Goal: Navigation & Orientation: Understand site structure

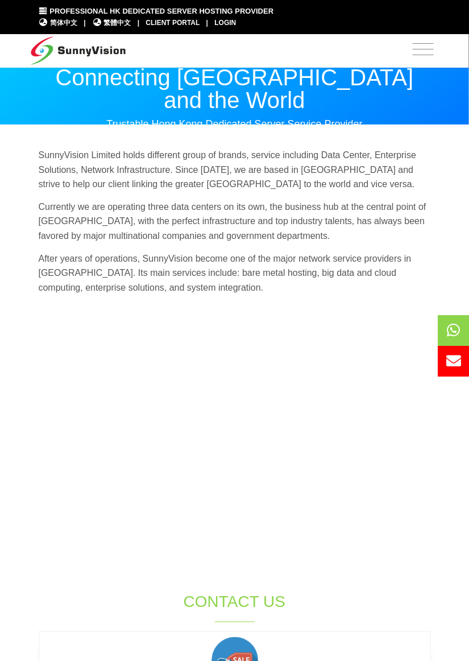
click at [429, 51] on span "Toggle navigation" at bounding box center [423, 49] width 21 height 14
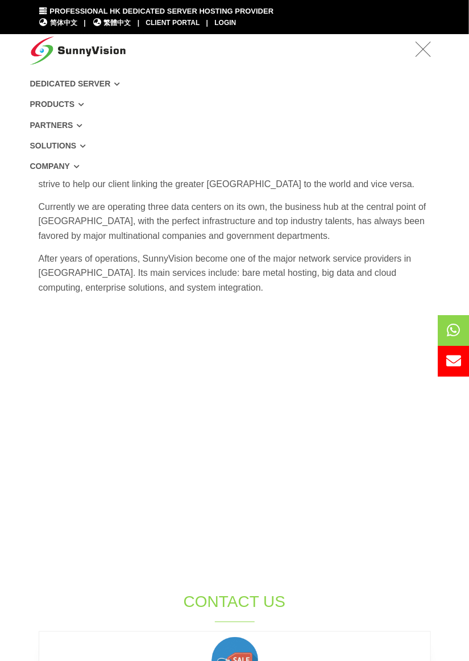
click at [114, 44] on img at bounding box center [78, 48] width 96 height 28
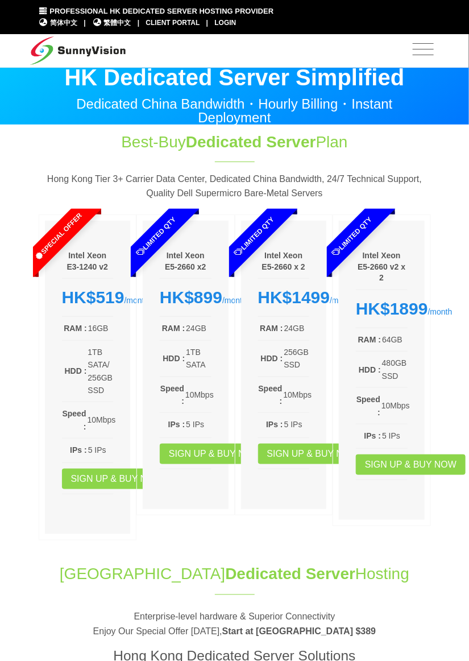
click at [321, 598] on div "Hong Kong Dedicated Server Hosting" at bounding box center [235, 580] width 392 height 35
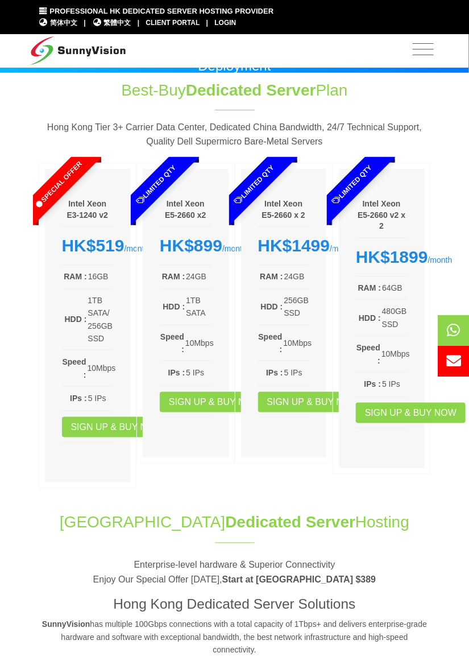
scroll to position [54, 0]
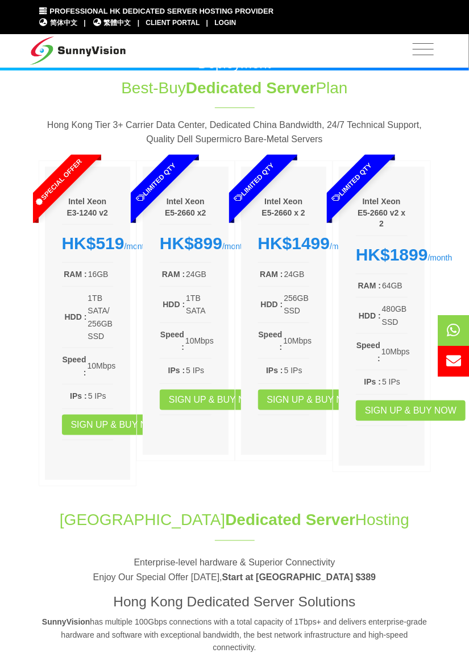
click at [393, 572] on p "Enterprise-level hardware & Superior Connectivity Enjoy Our Special Offer Today…" at bounding box center [235, 570] width 392 height 29
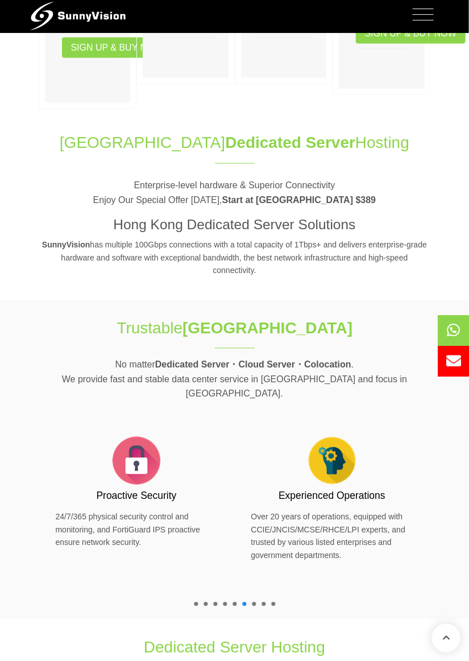
scroll to position [0, 0]
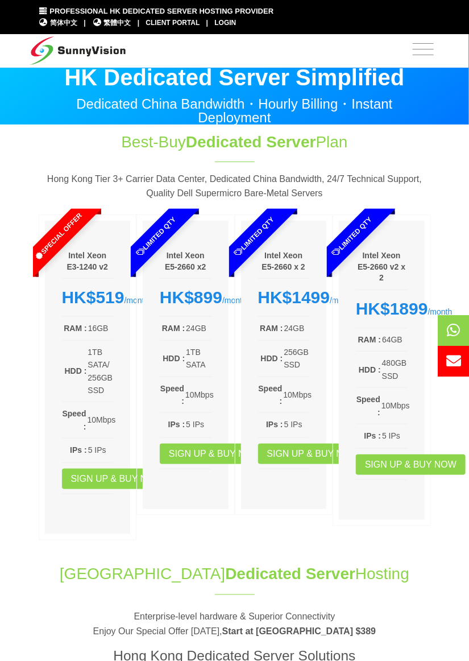
click at [424, 54] on span "Toggle navigation" at bounding box center [423, 49] width 21 height 14
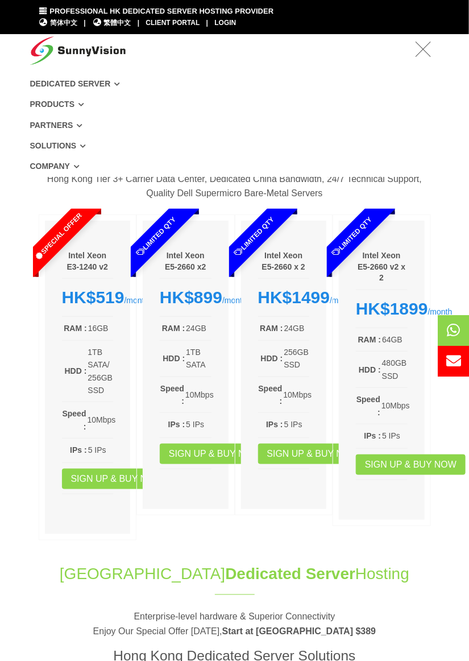
click at [114, 23] on span "繁體中文" at bounding box center [111, 23] width 39 height 11
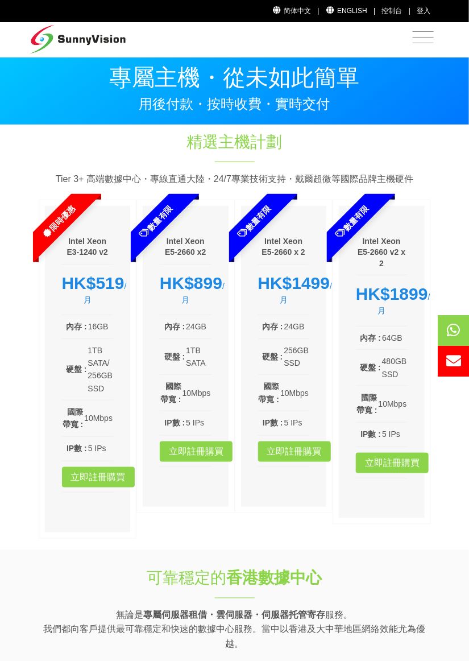
click at [420, 50] on span "Toggle navigation" at bounding box center [423, 38] width 32 height 28
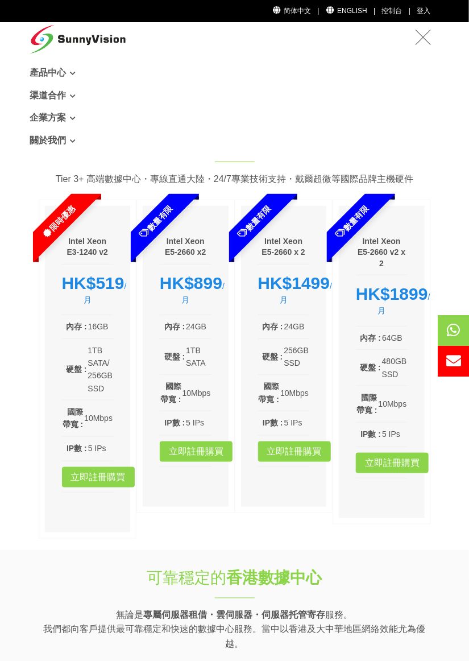
click at [72, 72] on icon at bounding box center [74, 73] width 6 height 6
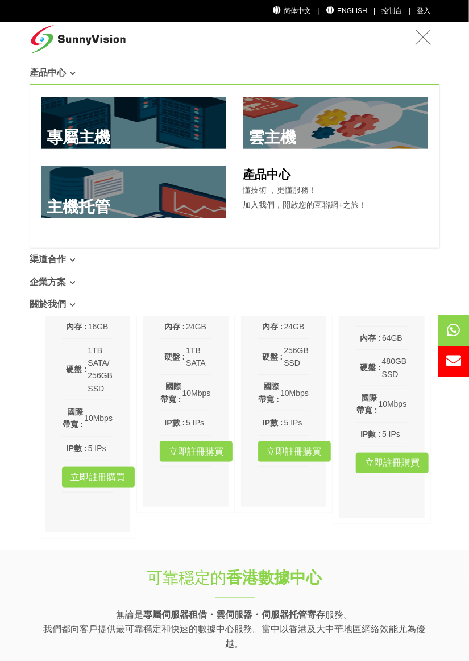
click at [69, 256] on link "渠道合作" at bounding box center [235, 259] width 410 height 23
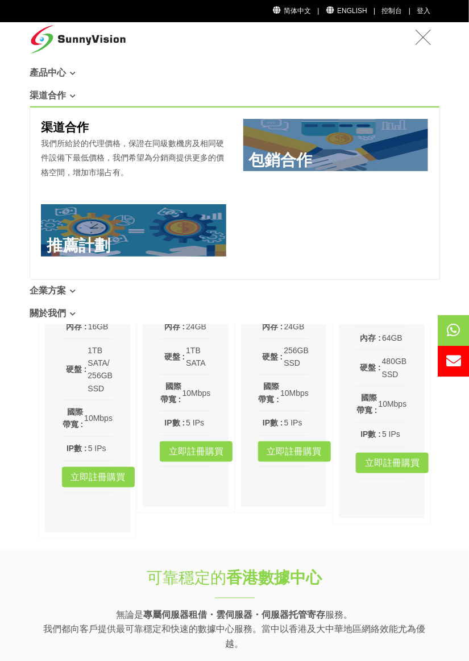
click at [71, 292] on icon at bounding box center [74, 291] width 6 height 6
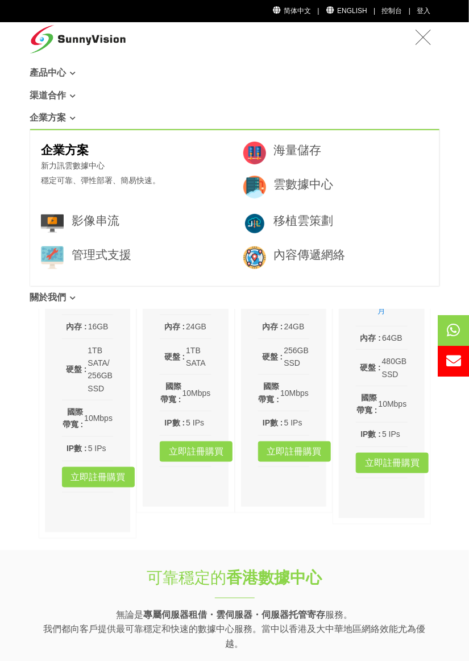
click at [70, 297] on link "關於我們" at bounding box center [235, 297] width 410 height 23
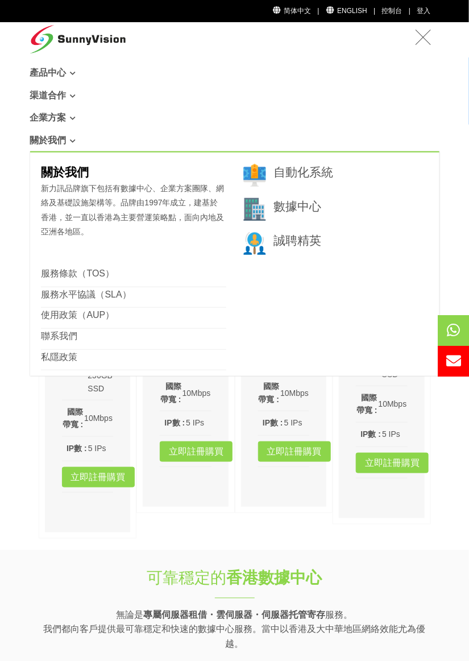
click at [60, 114] on link "企業方案" at bounding box center [235, 117] width 410 height 23
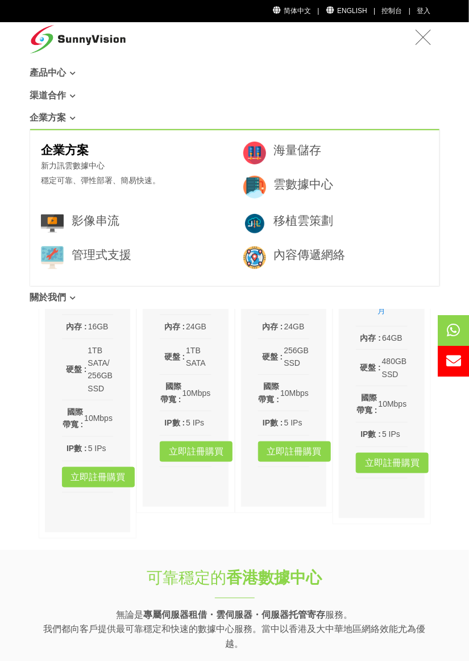
click at [445, 313] on div at bounding box center [453, 331] width 31 height 154
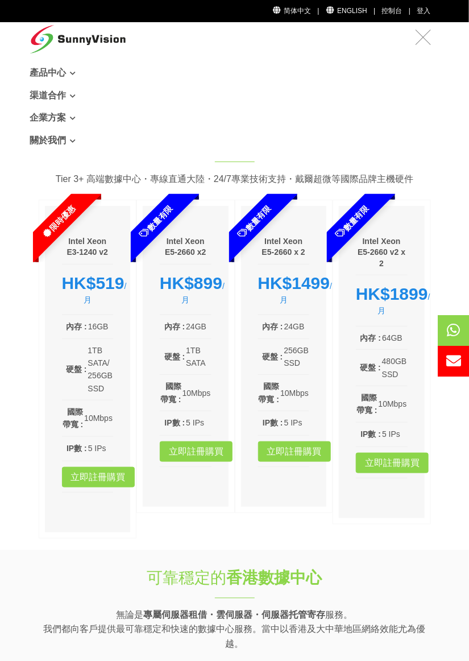
click at [421, 37] on span "Toggle navigation" at bounding box center [423, 37] width 21 height 14
